Goal: Register for event/course

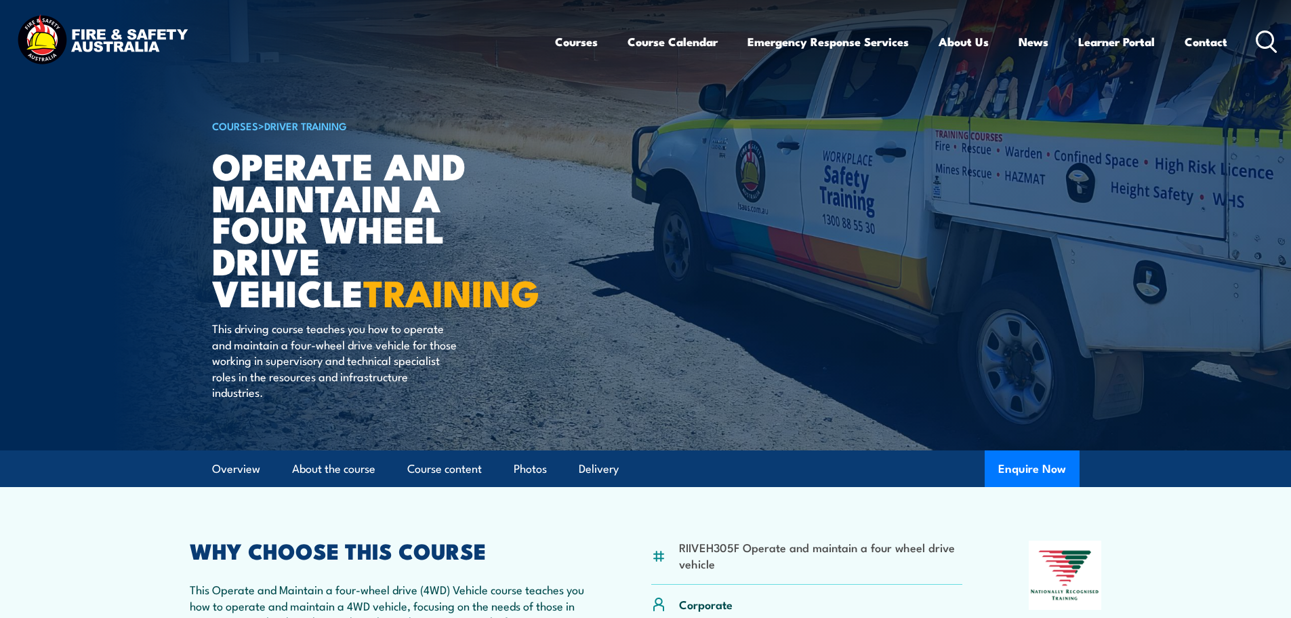
click at [692, 40] on link "Course Calendar" at bounding box center [673, 42] width 90 height 36
click at [684, 41] on link "Course Calendar" at bounding box center [673, 42] width 90 height 36
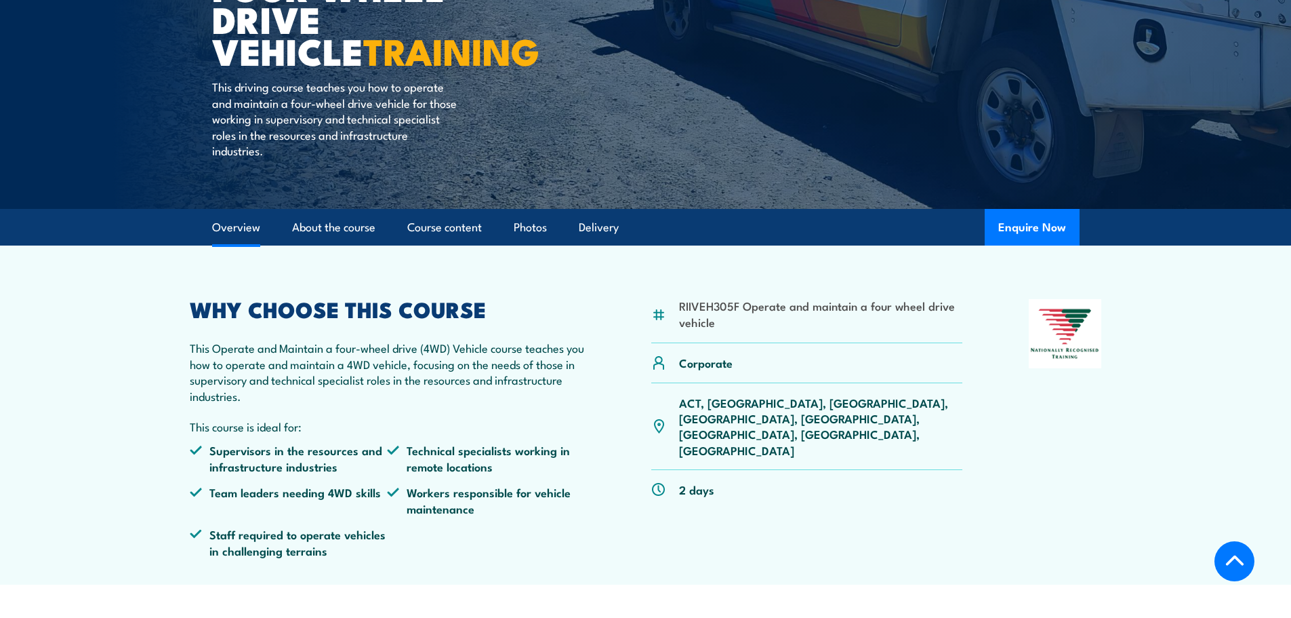
scroll to position [452, 0]
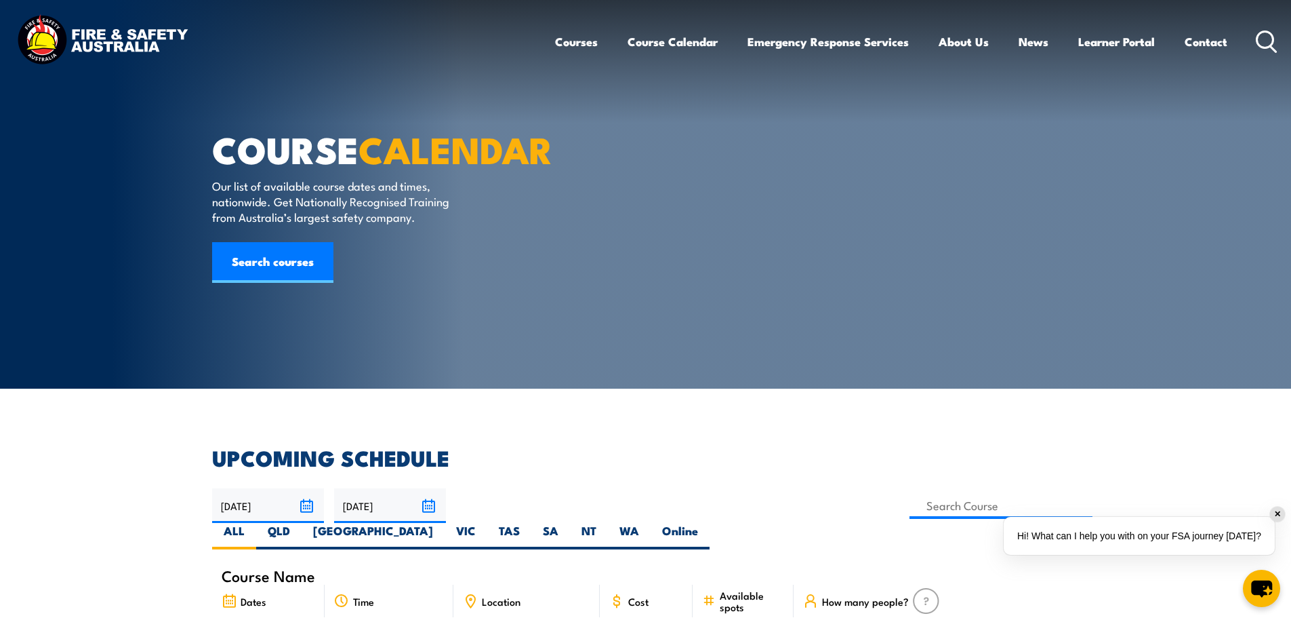
click at [1270, 39] on icon at bounding box center [1267, 42] width 22 height 22
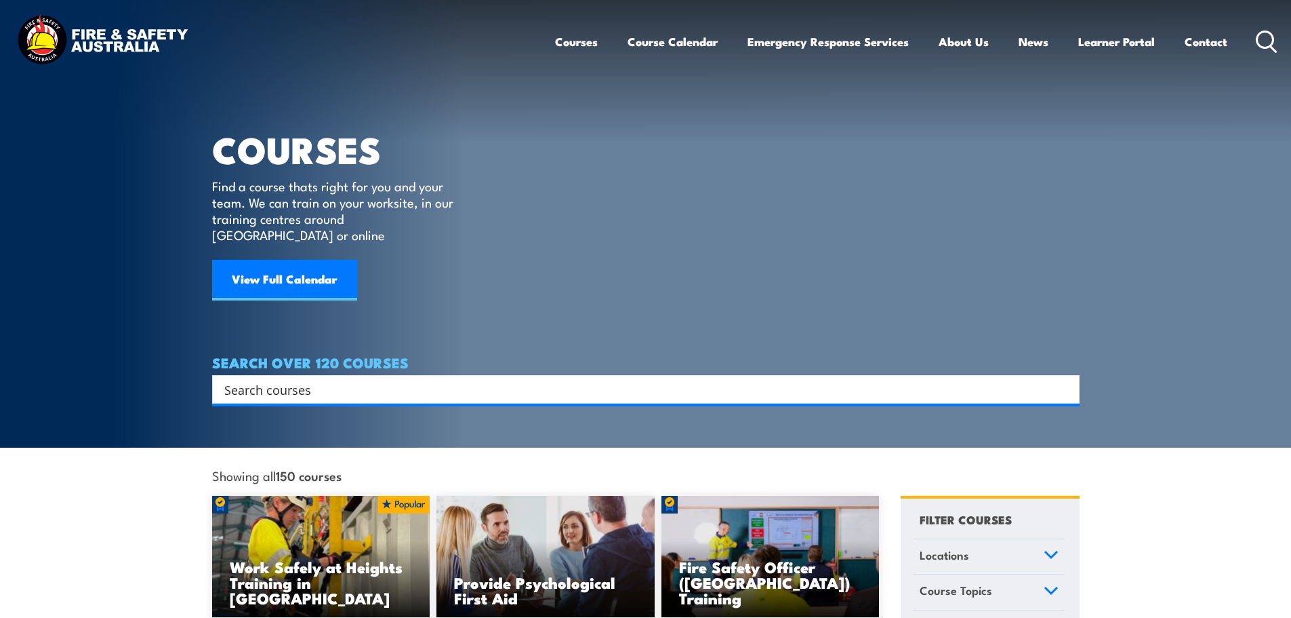
click at [414, 379] on input "Search input" at bounding box center [637, 389] width 826 height 20
type input "4WD"
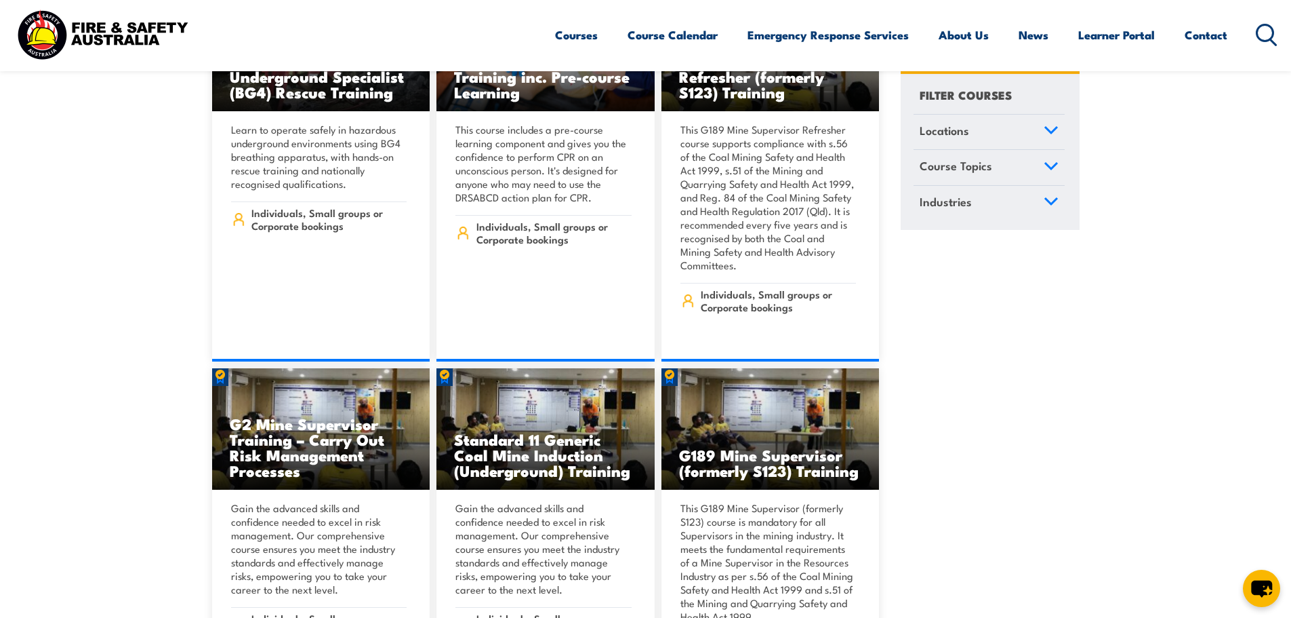
scroll to position [2350, 0]
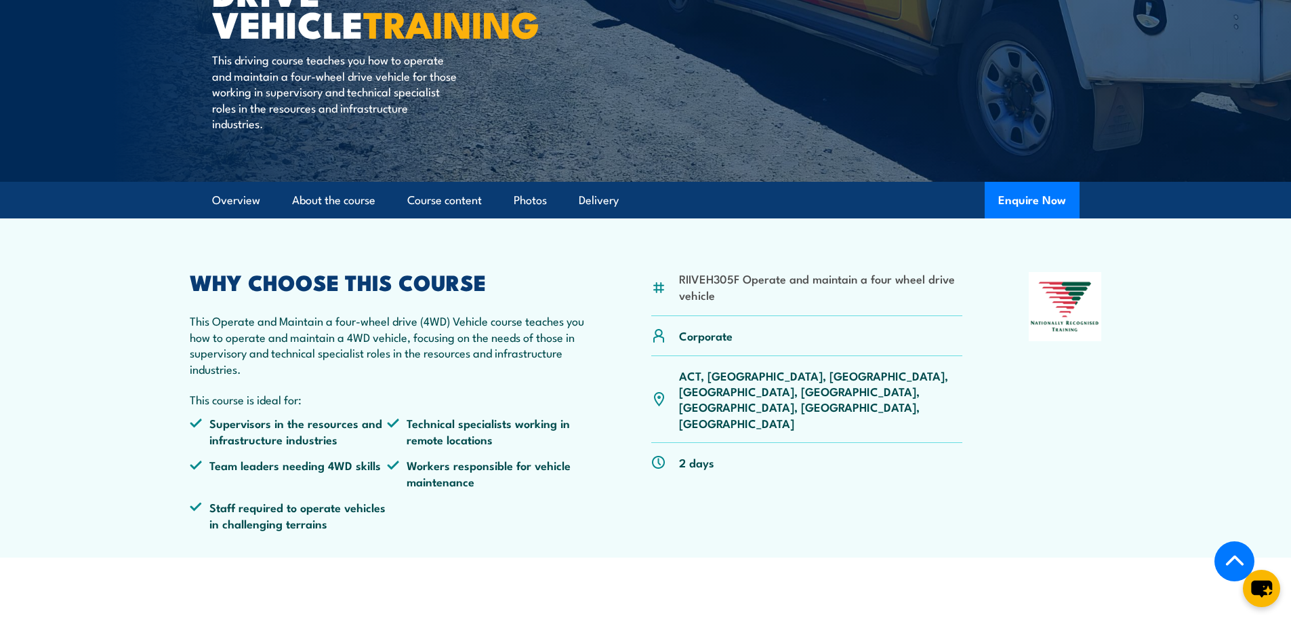
scroll to position [271, 0]
